Goal: Find contact information: Find contact information

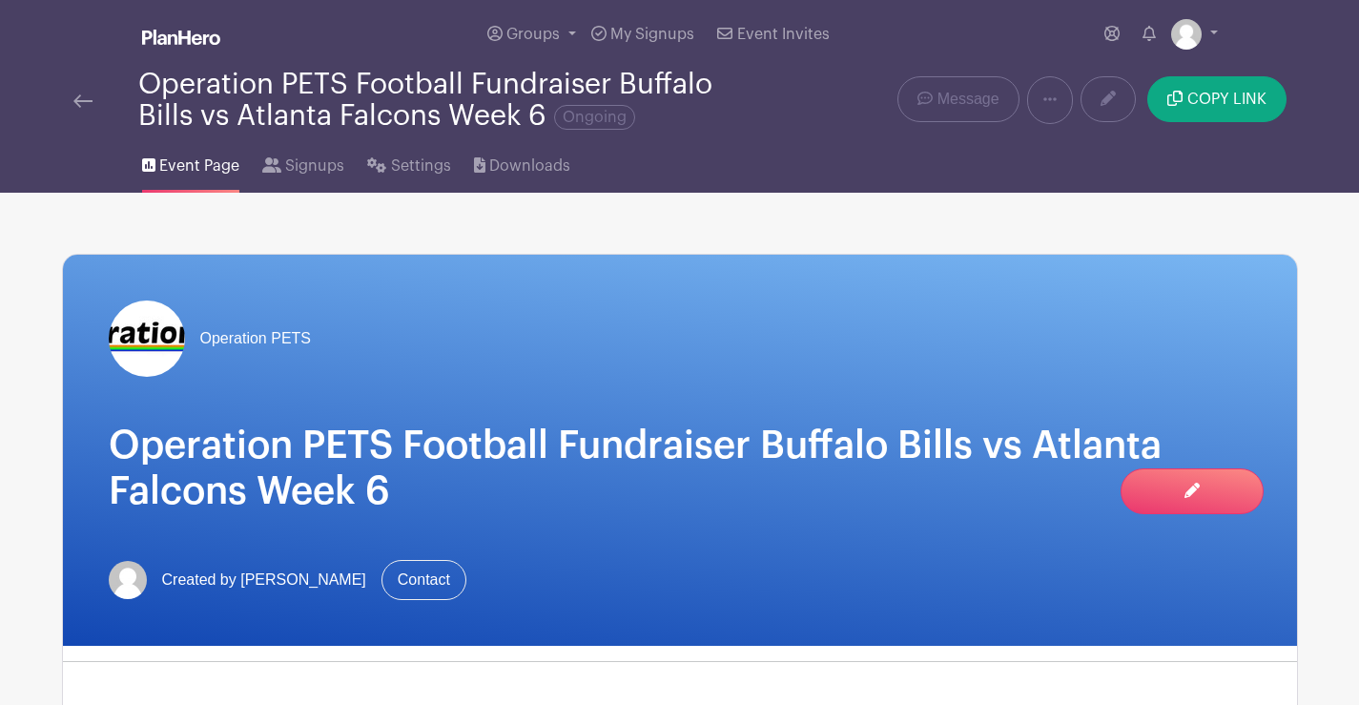
click at [81, 96] on img at bounding box center [82, 100] width 19 height 13
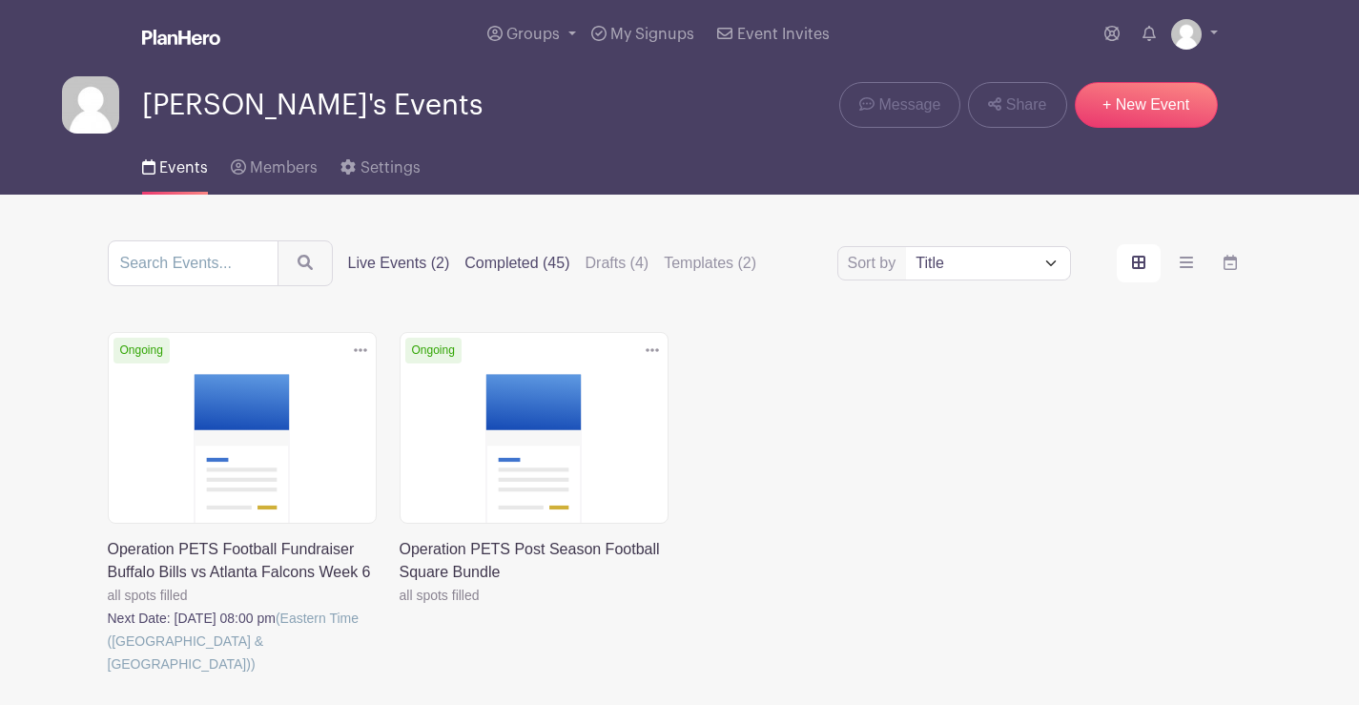
click at [526, 254] on label "Completed (45)" at bounding box center [516, 263] width 105 height 23
click at [0, 0] on input "Completed (45)" at bounding box center [0, 0] width 0 height 0
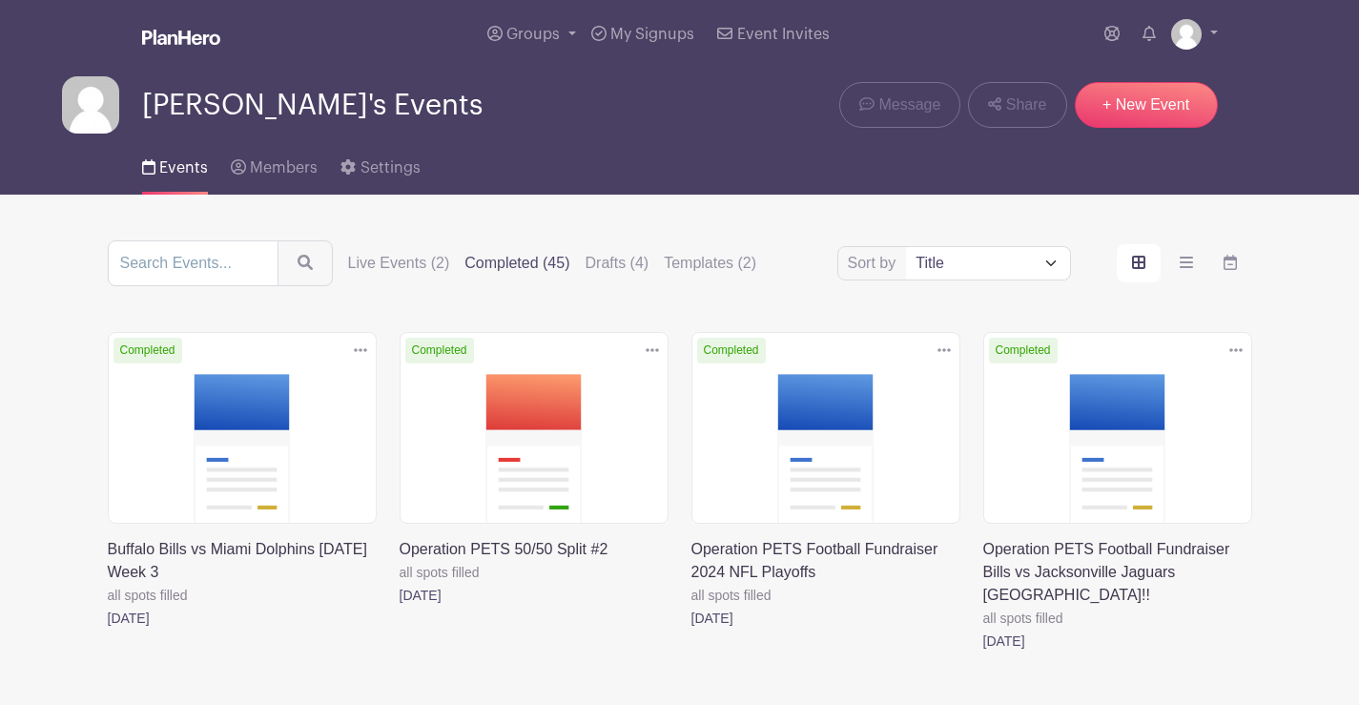
click at [967, 256] on select "Title Recently modified Newest" at bounding box center [987, 263] width 163 height 32
select select "last_added"
click at [906, 247] on select "Title Recently modified Newest" at bounding box center [987, 263] width 163 height 32
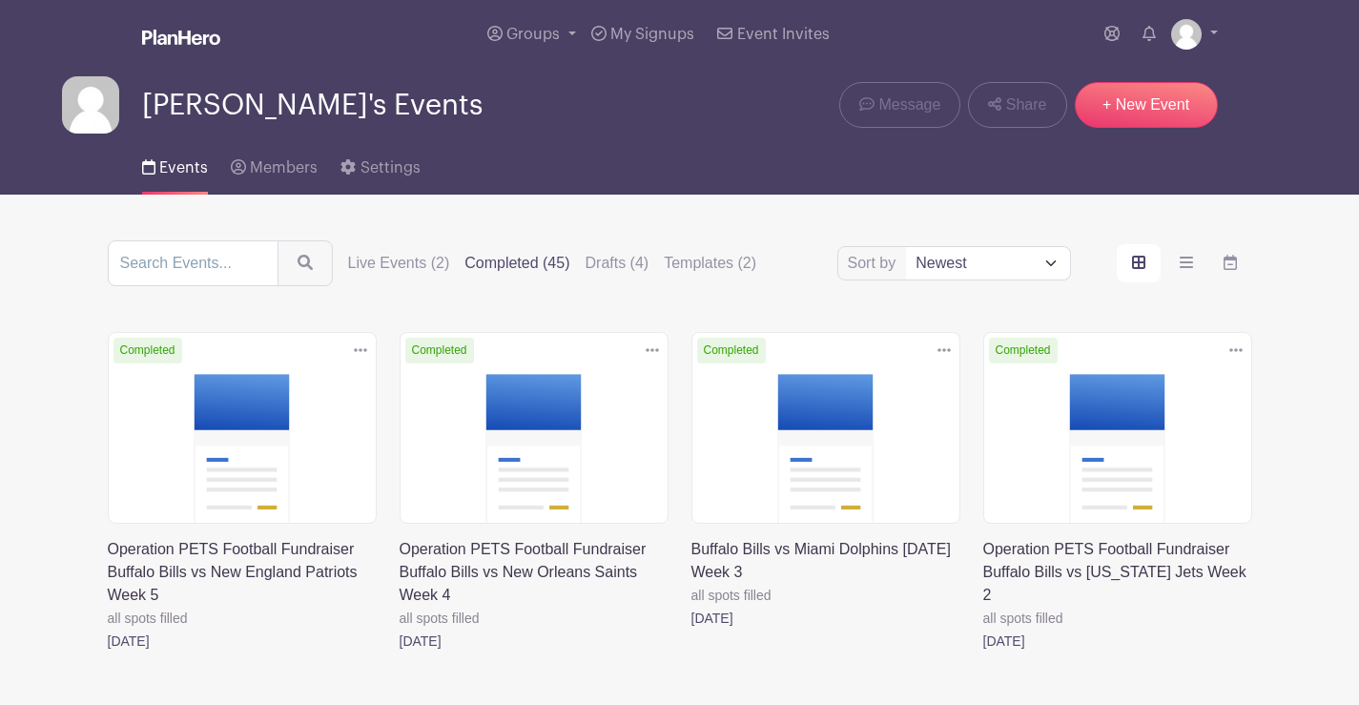
click at [108, 652] on link at bounding box center [108, 652] width 0 height 0
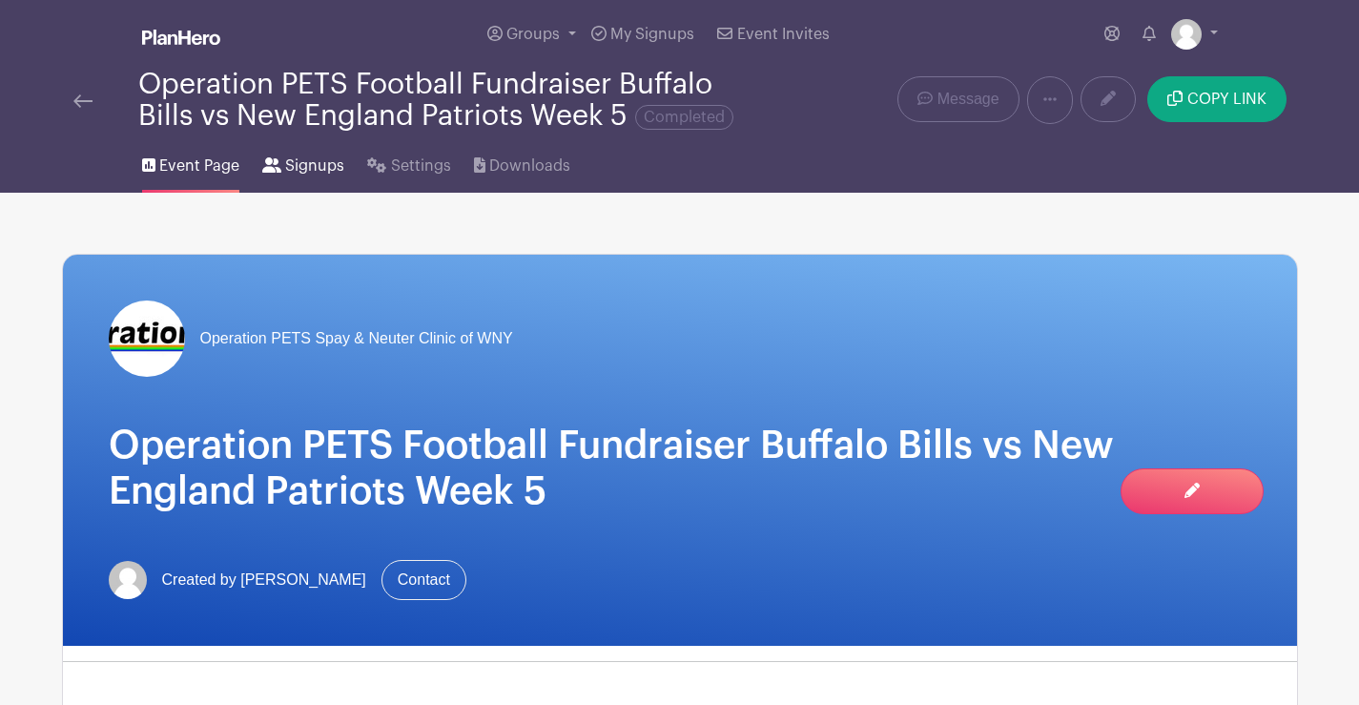
click at [298, 162] on span "Signups" at bounding box center [314, 165] width 59 height 23
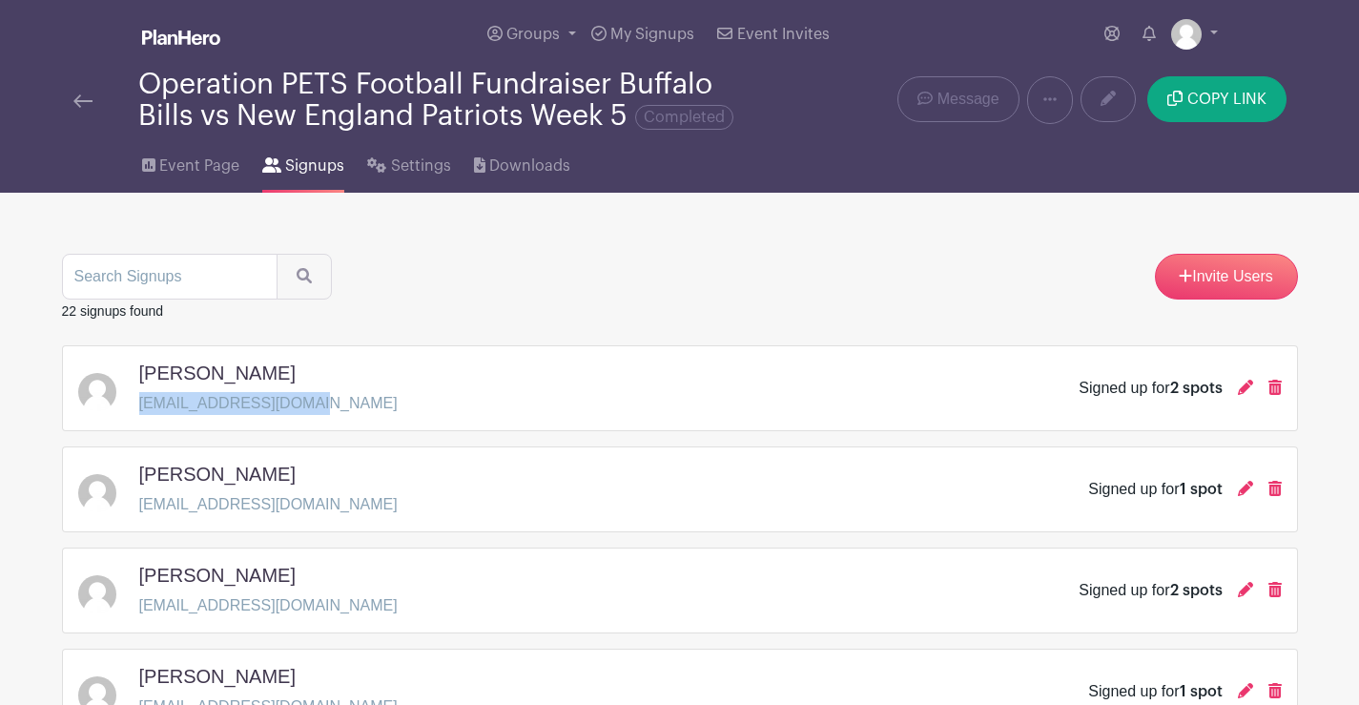
drag, startPoint x: 308, startPoint y: 402, endPoint x: 138, endPoint y: 401, distance: 169.7
click at [138, 401] on div "[PERSON_NAME] [EMAIL_ADDRESS][DOMAIN_NAME] Signed up for 2 spots" at bounding box center [679, 387] width 1203 height 53
copy p "[EMAIL_ADDRESS][DOMAIN_NAME]"
